Goal: Transaction & Acquisition: Complete application form

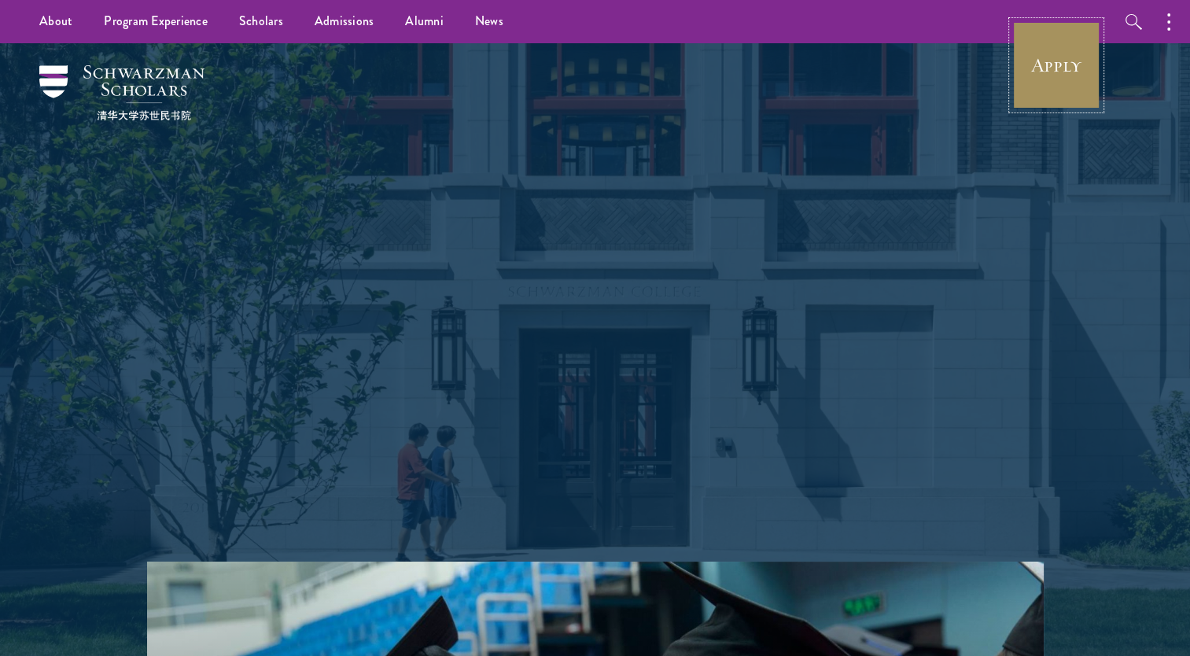
click at [1031, 65] on link "Apply" at bounding box center [1057, 65] width 88 height 88
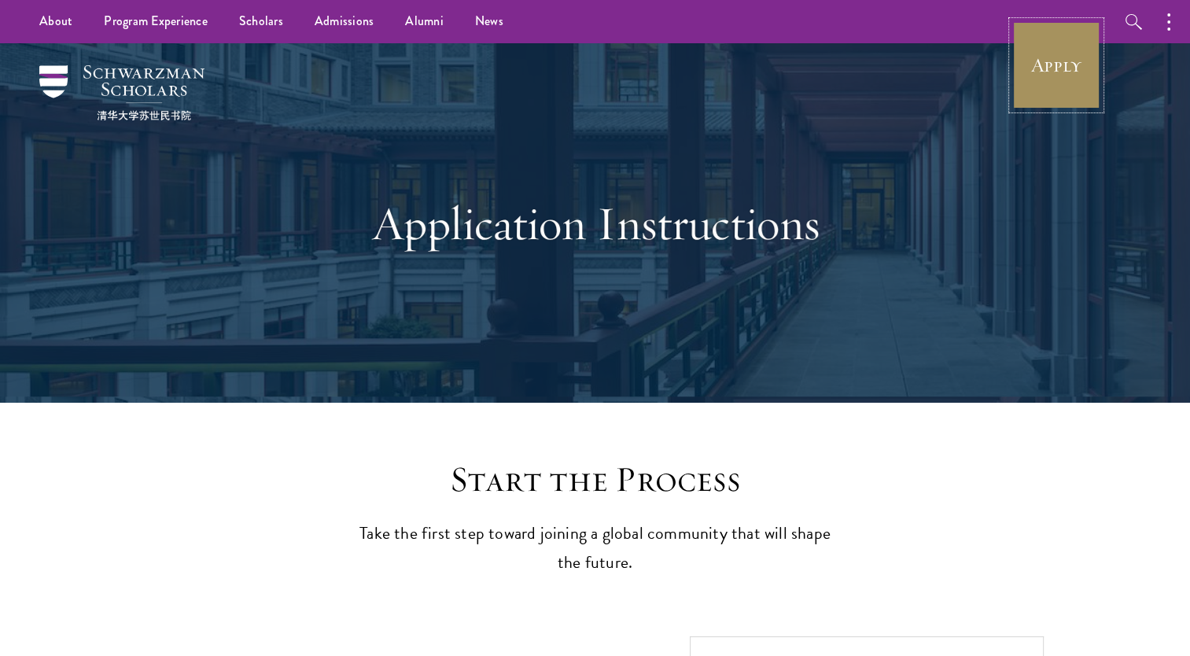
click at [1067, 76] on link "Apply" at bounding box center [1057, 65] width 88 height 88
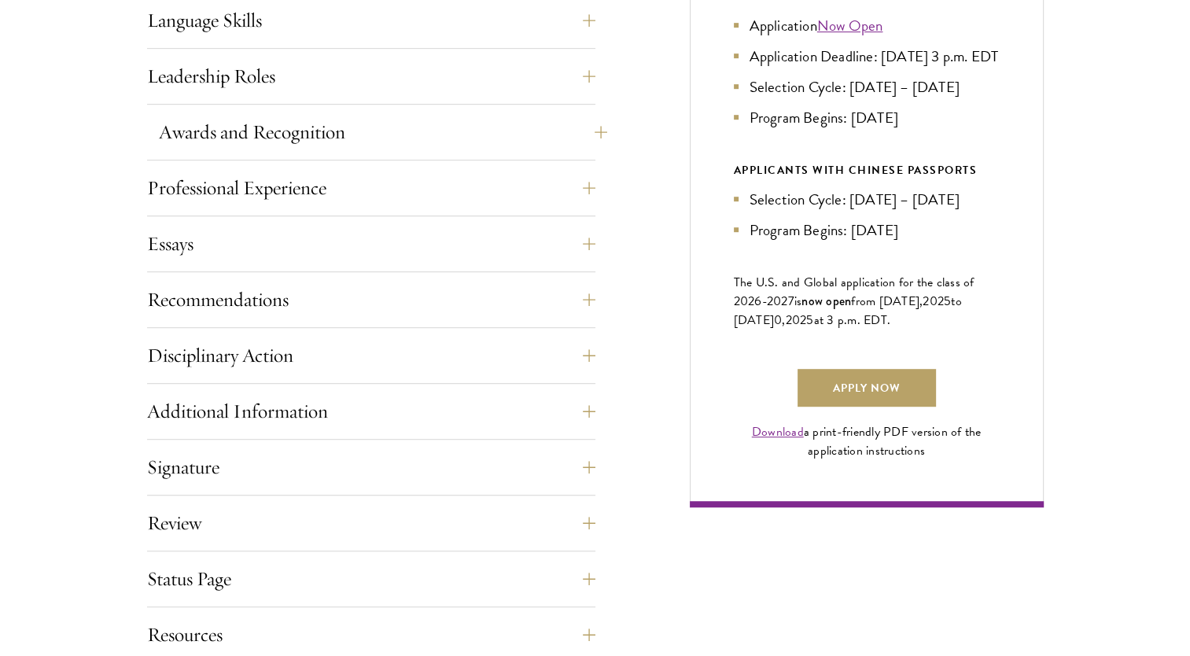
scroll to position [944, 0]
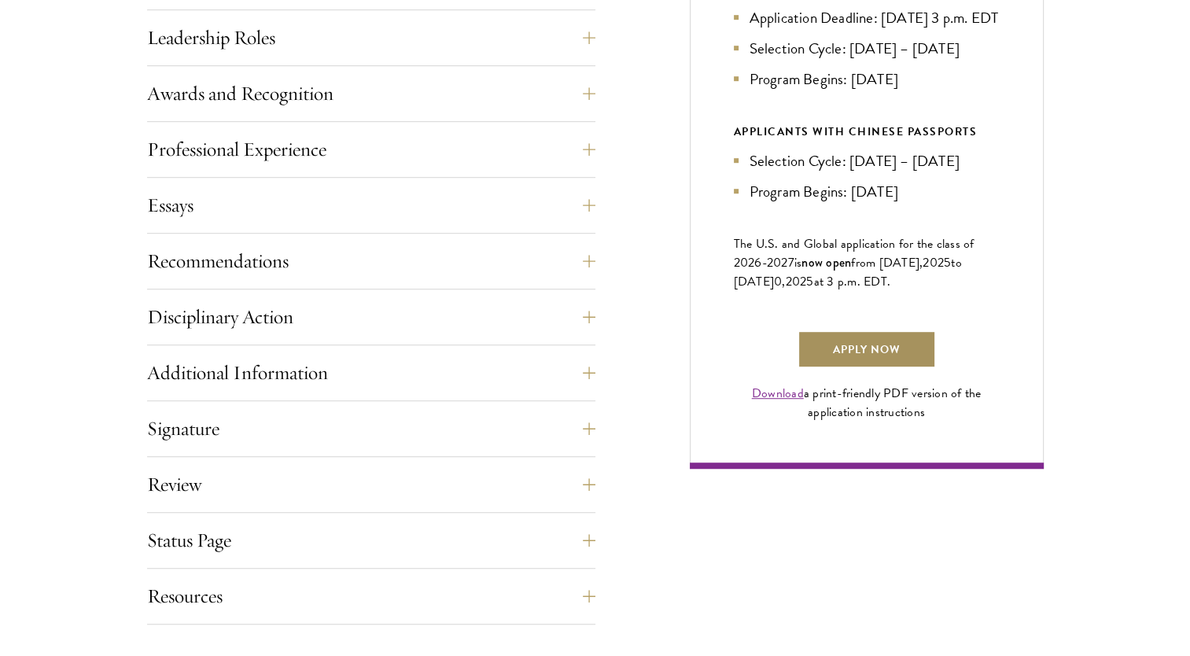
click at [841, 368] on link "Apply Now" at bounding box center [867, 349] width 138 height 38
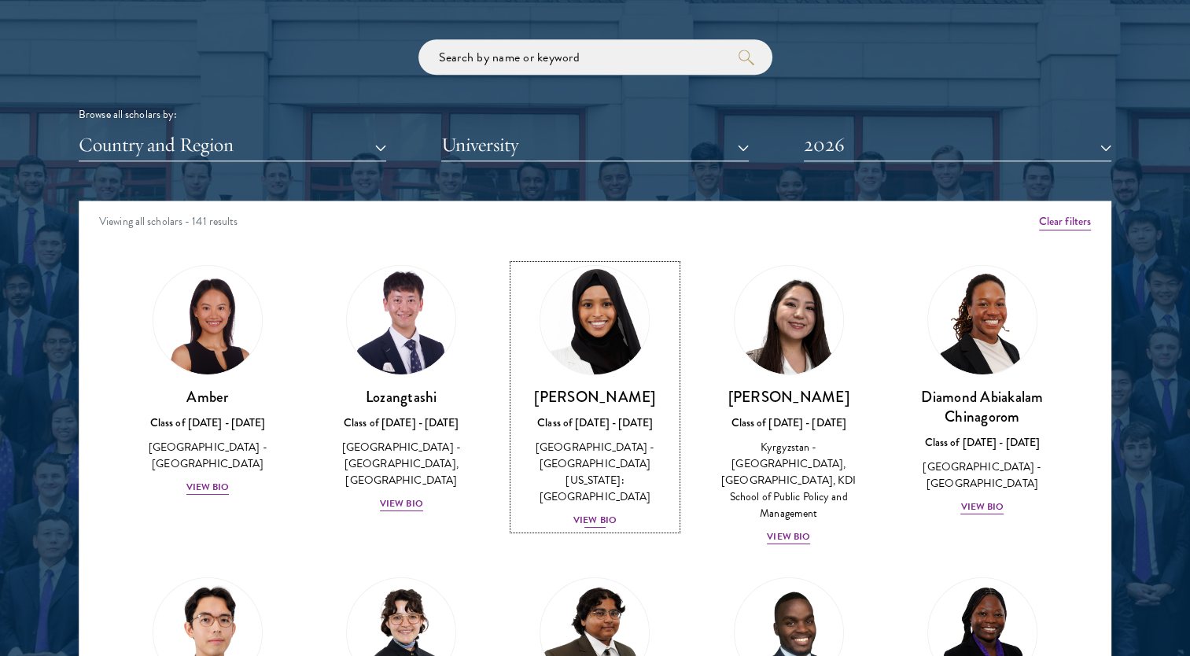
click at [590, 513] on div "View Bio" at bounding box center [595, 520] width 43 height 15
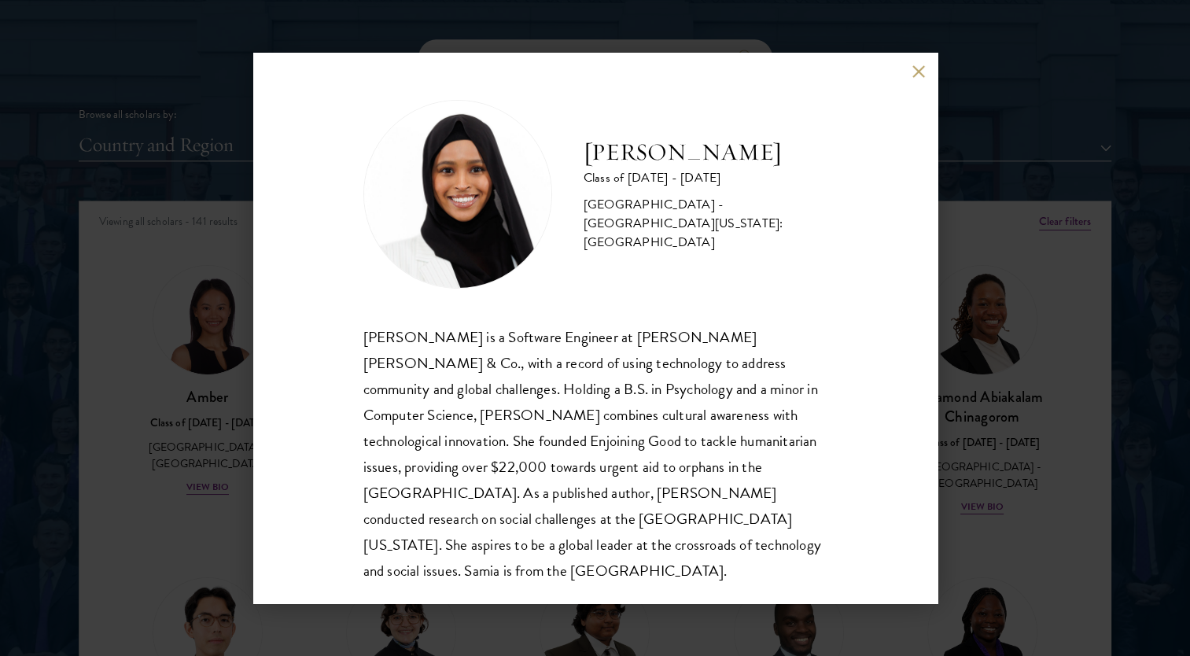
click at [923, 80] on div "Samia Abdi Class of 2025 - 2026 United States of America - University of Minnes…" at bounding box center [595, 328] width 684 height 551
click at [917, 75] on button at bounding box center [919, 71] width 13 height 13
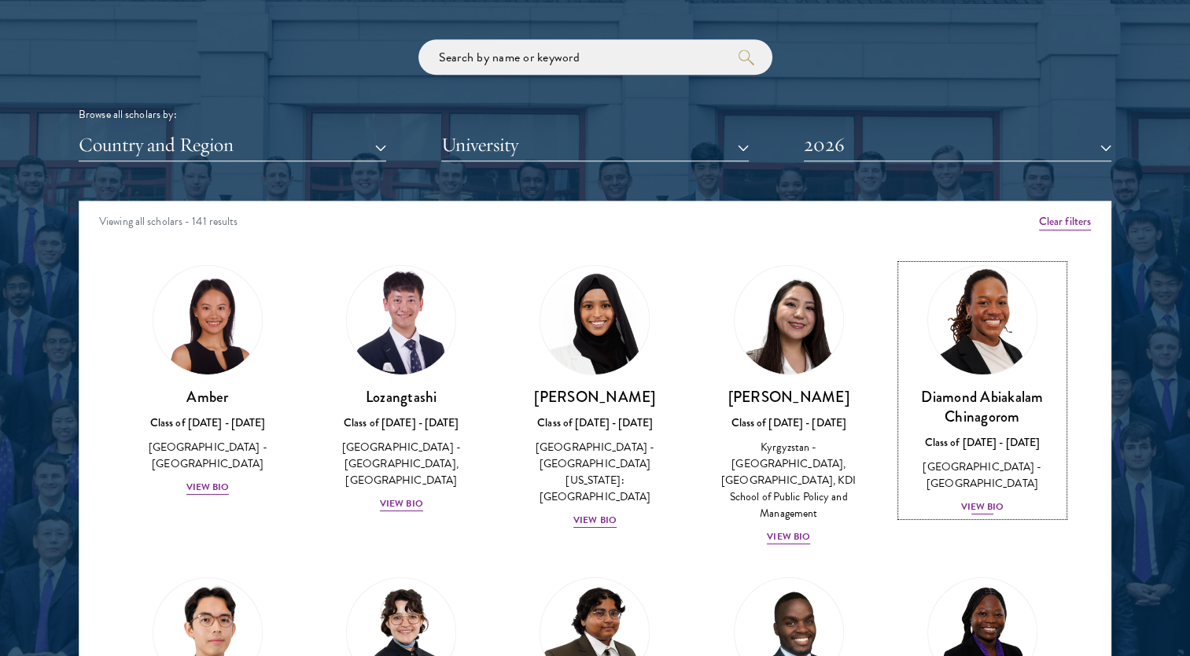
click at [969, 409] on h3 "Diamond Abiakalam Chinagorom" at bounding box center [983, 406] width 162 height 39
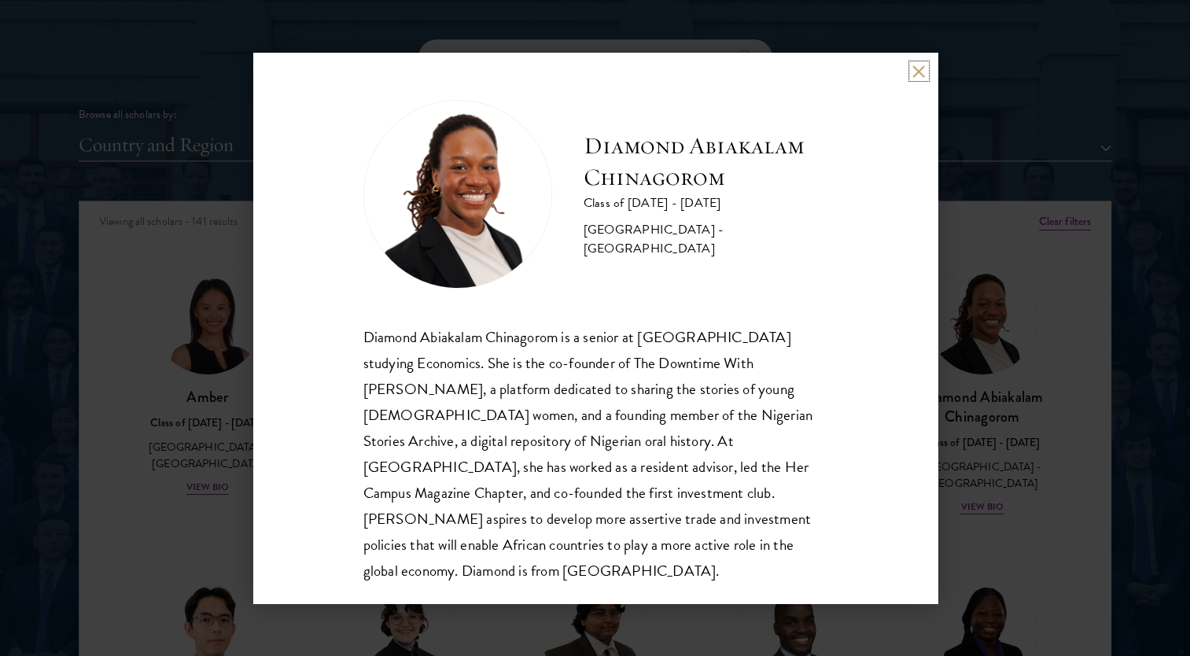
click at [922, 72] on button at bounding box center [919, 71] width 13 height 13
